Goal: Task Accomplishment & Management: Use online tool/utility

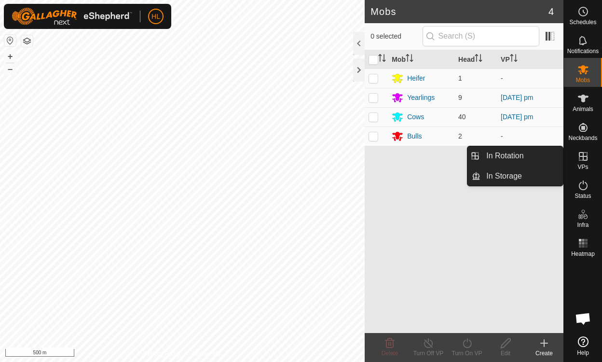
click at [583, 159] on icon at bounding box center [583, 156] width 9 height 9
click at [488, 155] on link "In Rotation" at bounding box center [522, 155] width 83 height 19
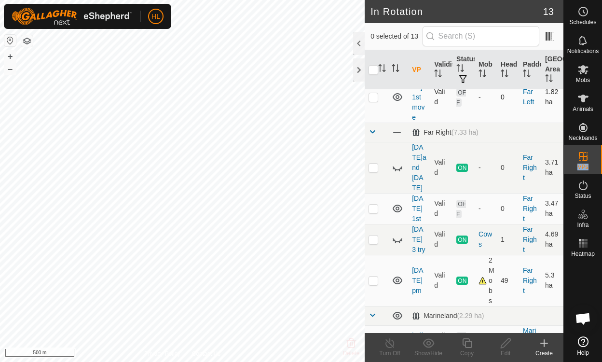
scroll to position [189, 0]
click at [397, 203] on icon at bounding box center [398, 209] width 12 height 12
click at [397, 208] on icon at bounding box center [398, 210] width 10 height 4
click at [374, 205] on p-checkbox at bounding box center [374, 209] width 10 height 8
checkbox input "true"
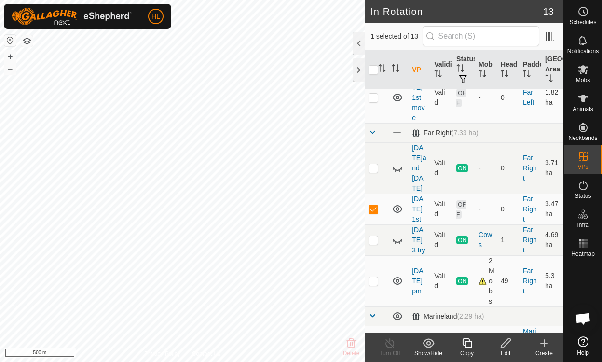
click at [510, 343] on icon at bounding box center [506, 343] width 12 height 12
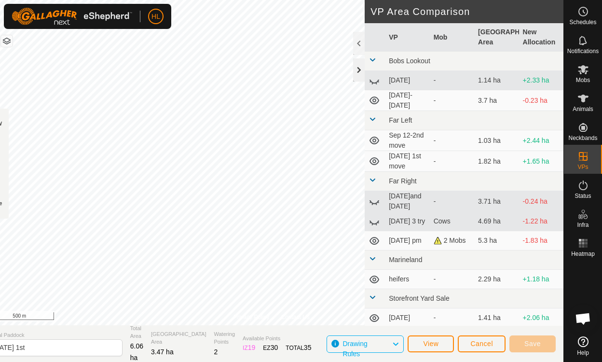
click at [353, 78] on div at bounding box center [359, 69] width 12 height 23
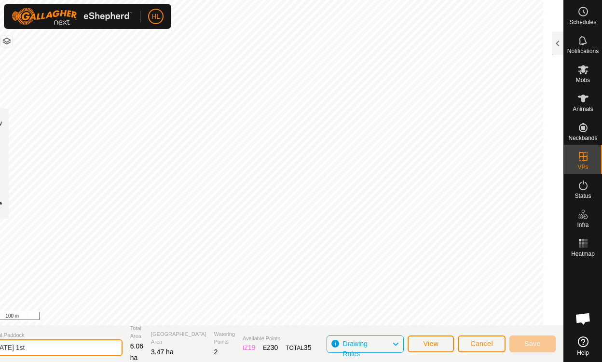
click at [68, 348] on input "[DATE] 1st" at bounding box center [54, 347] width 135 height 17
click at [56, 352] on input "[DATE] 1st" at bounding box center [54, 347] width 135 height 17
type input "[DATE] 1st"
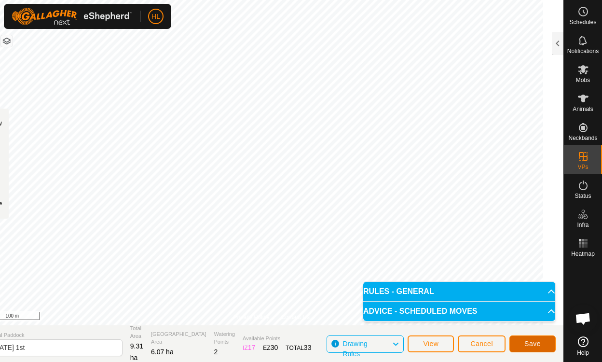
click at [535, 340] on span "Save" at bounding box center [533, 344] width 16 height 8
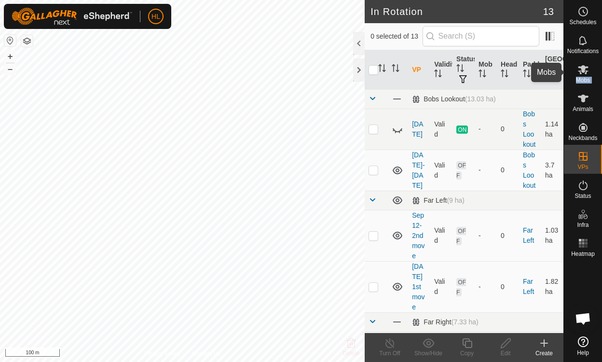
drag, startPoint x: 584, startPoint y: 100, endPoint x: 583, endPoint y: 71, distance: 29.5
click at [583, 71] on nav "Schedules Notifications Mobs Animals Neckbands VPs Status Infra Heatmap Help" at bounding box center [583, 181] width 38 height 362
click at [583, 71] on icon at bounding box center [583, 69] width 11 height 9
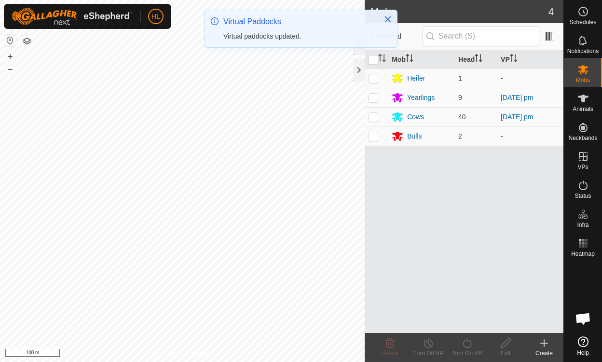
click at [372, 98] on p-checkbox at bounding box center [374, 98] width 10 height 8
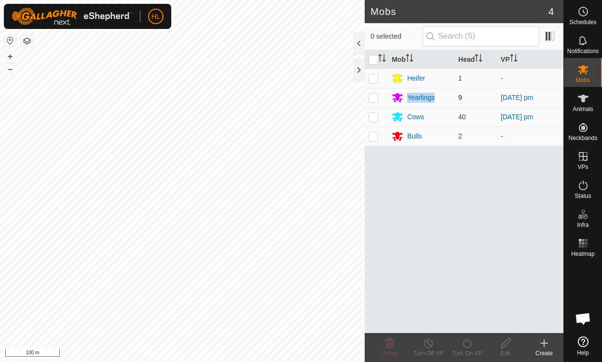
click at [375, 96] on p-checkbox at bounding box center [374, 98] width 10 height 8
checkbox input "true"
click at [374, 116] on p-checkbox at bounding box center [374, 117] width 10 height 8
checkbox input "true"
click at [466, 342] on icon at bounding box center [467, 343] width 12 height 12
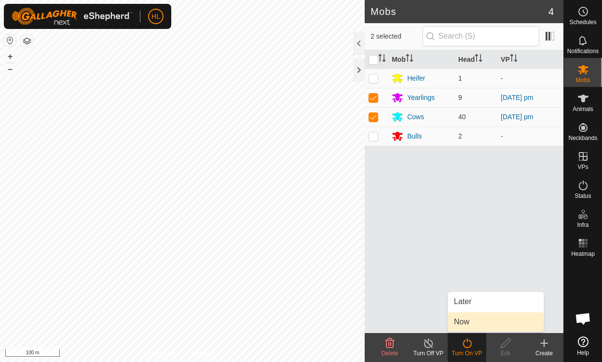
click at [467, 321] on link "Now" at bounding box center [496, 321] width 96 height 19
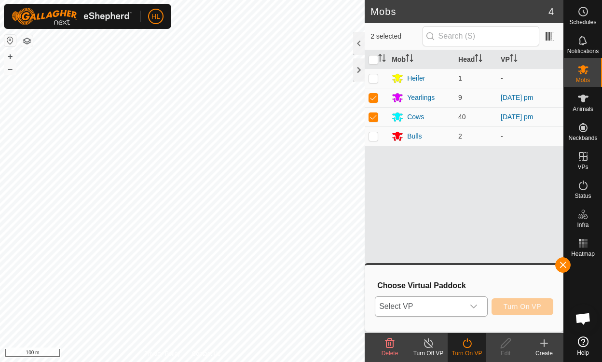
click at [476, 307] on icon "dropdown trigger" at bounding box center [474, 307] width 7 height 4
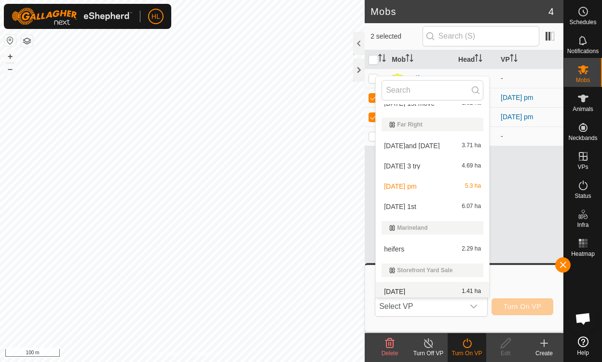
scroll to position [120, 0]
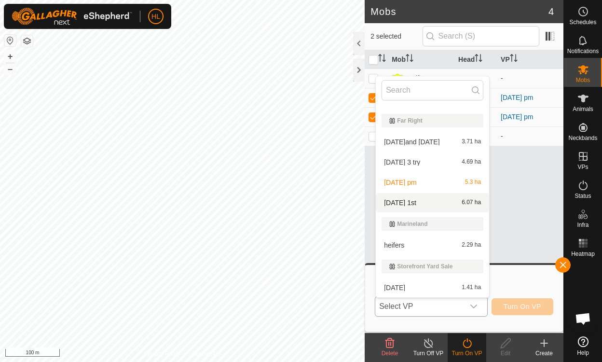
click at [396, 201] on li "[DATE] 1st 6.07 ha" at bounding box center [432, 202] width 113 height 19
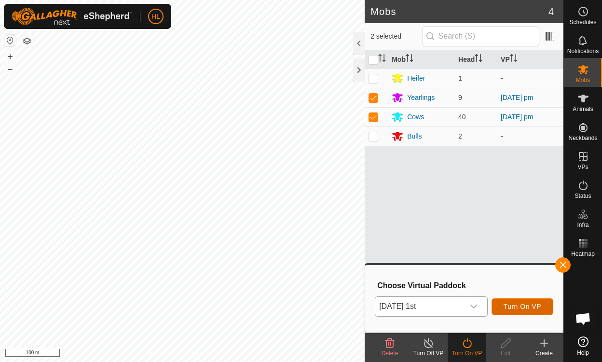
click at [516, 307] on span "Turn On VP" at bounding box center [523, 307] width 38 height 8
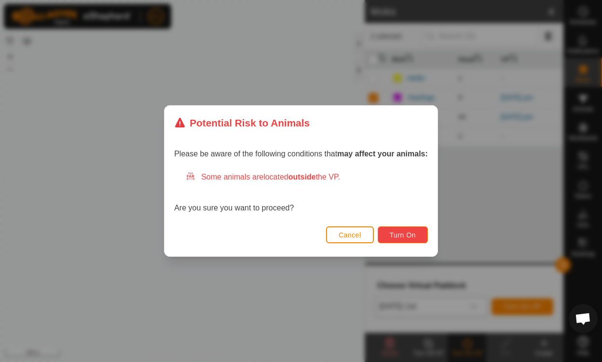
click at [400, 233] on span "Turn On" at bounding box center [403, 235] width 26 height 8
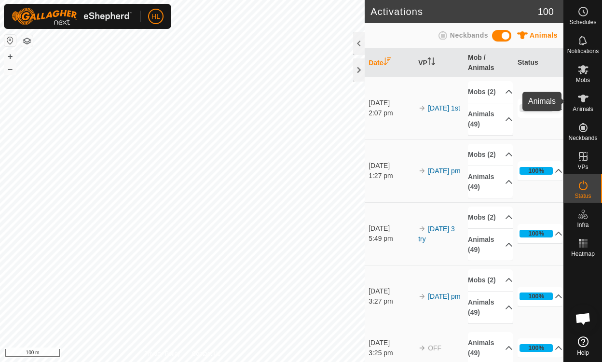
click at [584, 106] on span "Animals" at bounding box center [583, 109] width 21 height 6
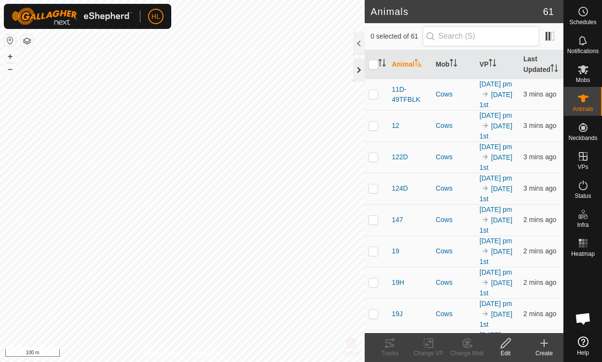
click at [357, 72] on div at bounding box center [359, 69] width 12 height 23
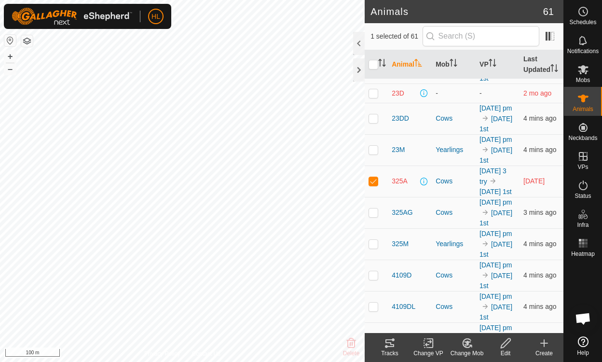
scroll to position [278, 0]
checkbox input "false"
